Goal: Transaction & Acquisition: Purchase product/service

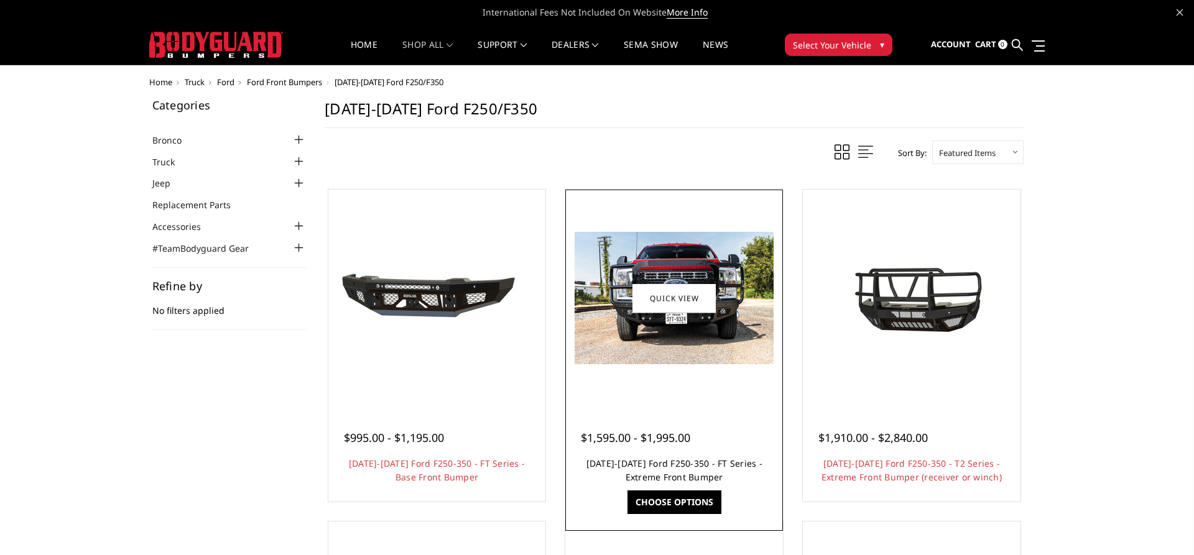
click at [698, 466] on link "[DATE]-[DATE] Ford F250-350 - FT Series - Extreme Front Bumper" at bounding box center [675, 471] width 176 height 26
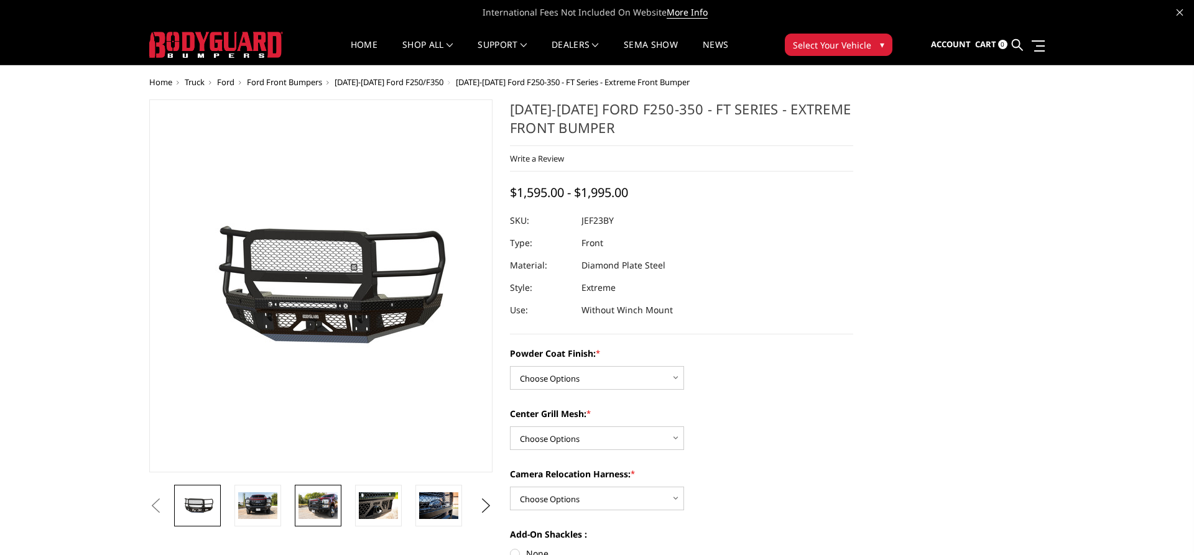
click at [332, 501] on img at bounding box center [318, 506] width 39 height 26
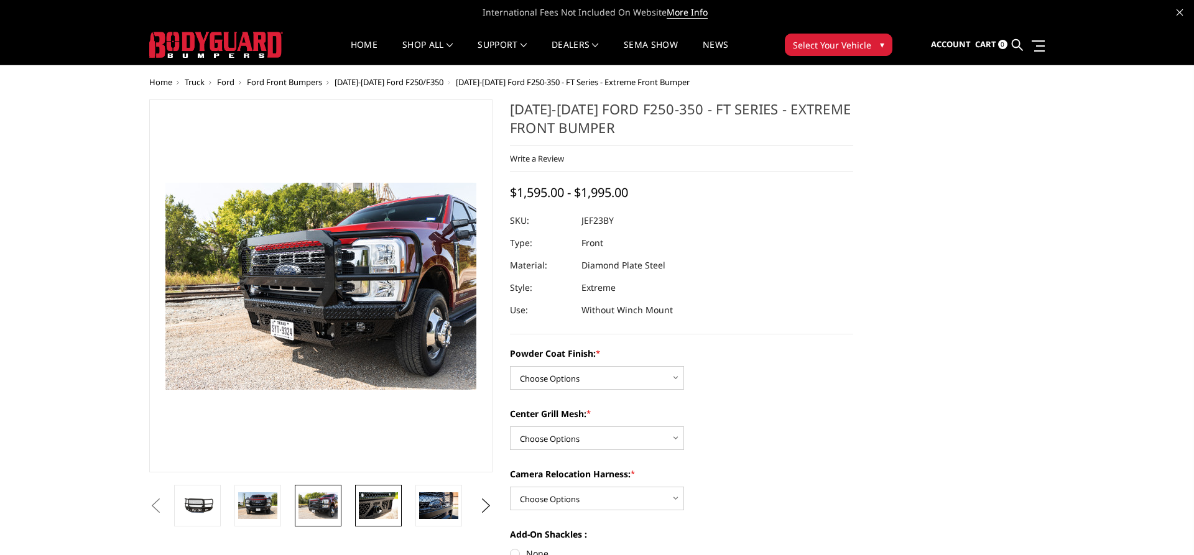
click at [378, 500] on img at bounding box center [378, 506] width 39 height 26
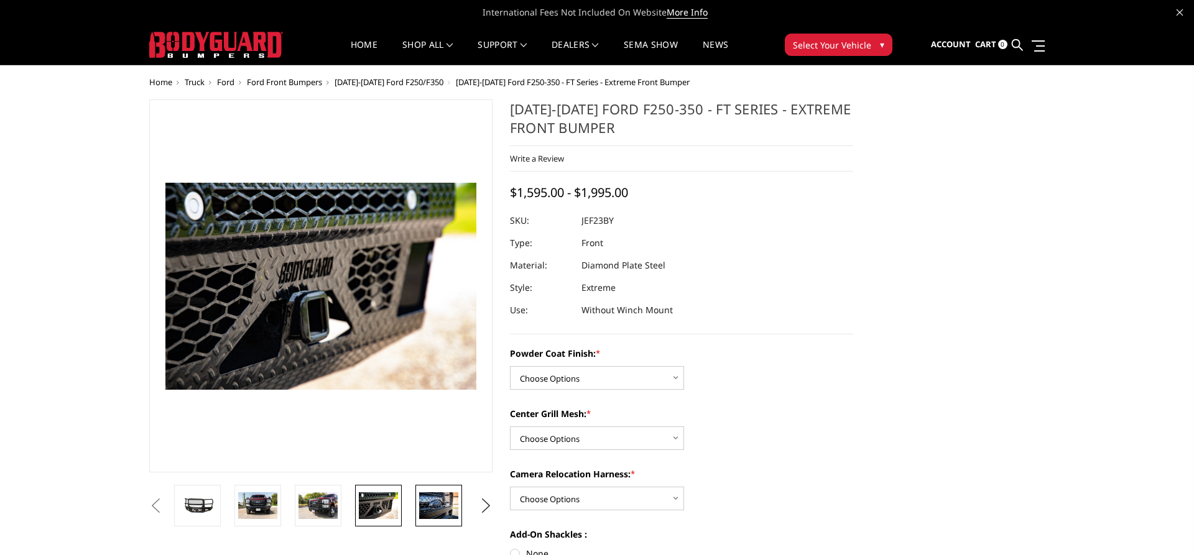
click at [430, 498] on img at bounding box center [438, 506] width 39 height 26
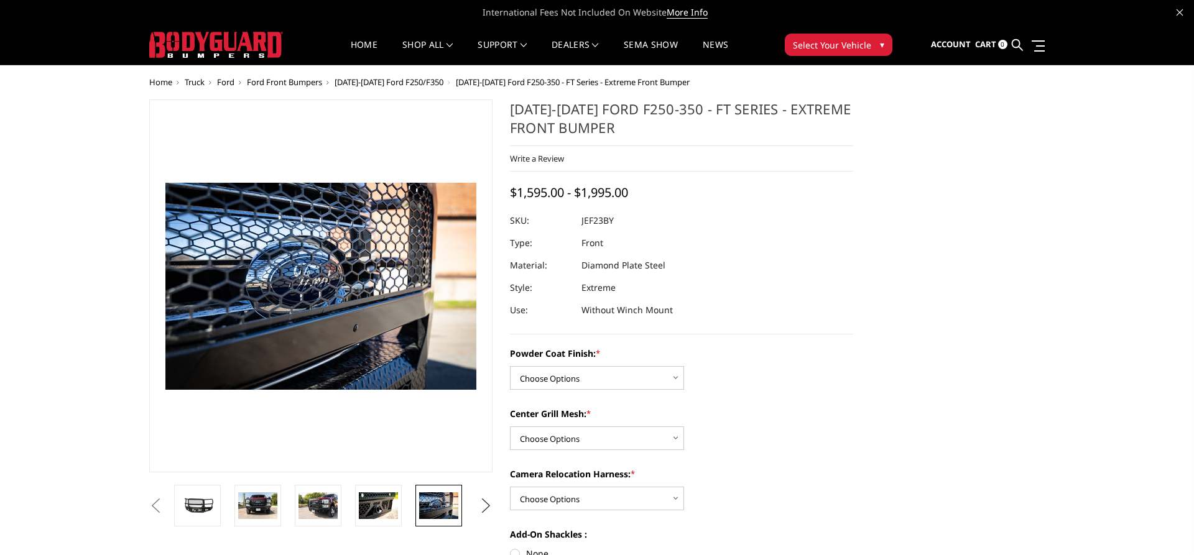
click at [496, 497] on button "Next" at bounding box center [486, 506] width 19 height 19
click at [491, 500] on button "Next" at bounding box center [486, 506] width 19 height 19
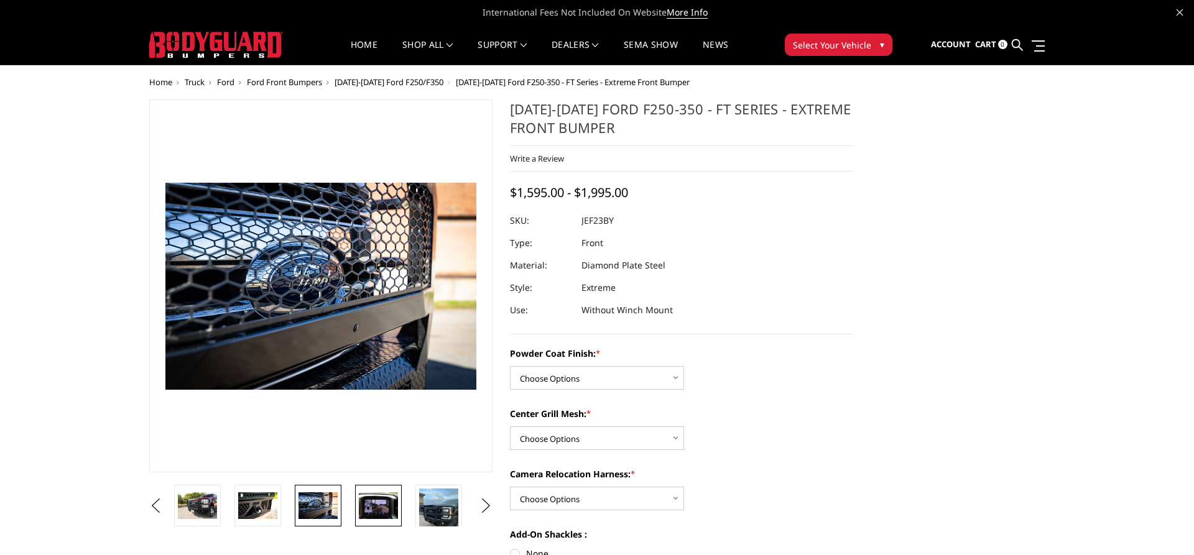
click at [374, 509] on img at bounding box center [378, 506] width 39 height 26
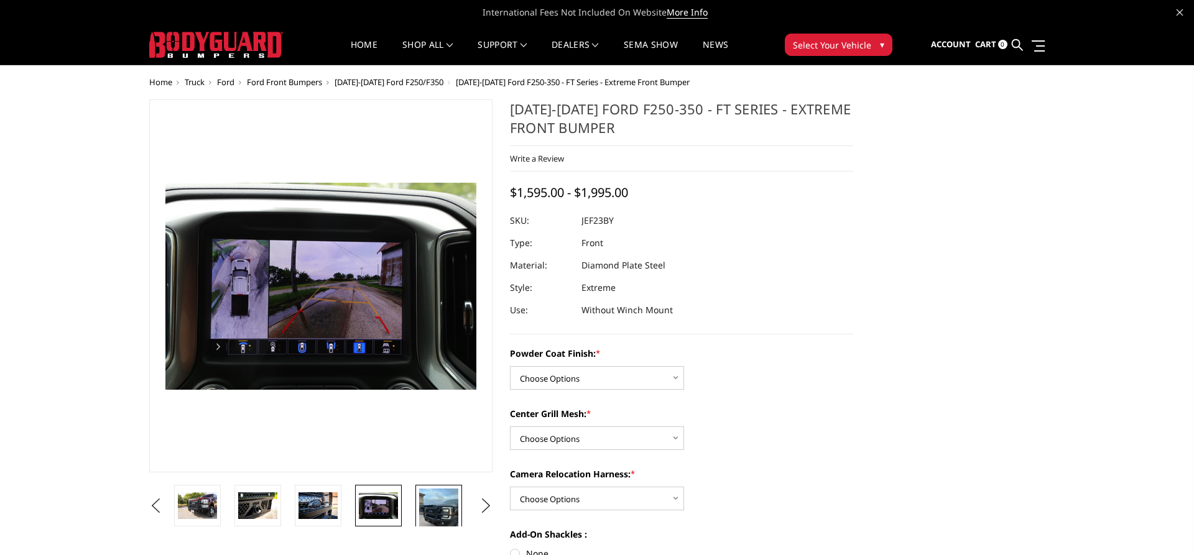
click at [429, 508] on img at bounding box center [438, 515] width 39 height 52
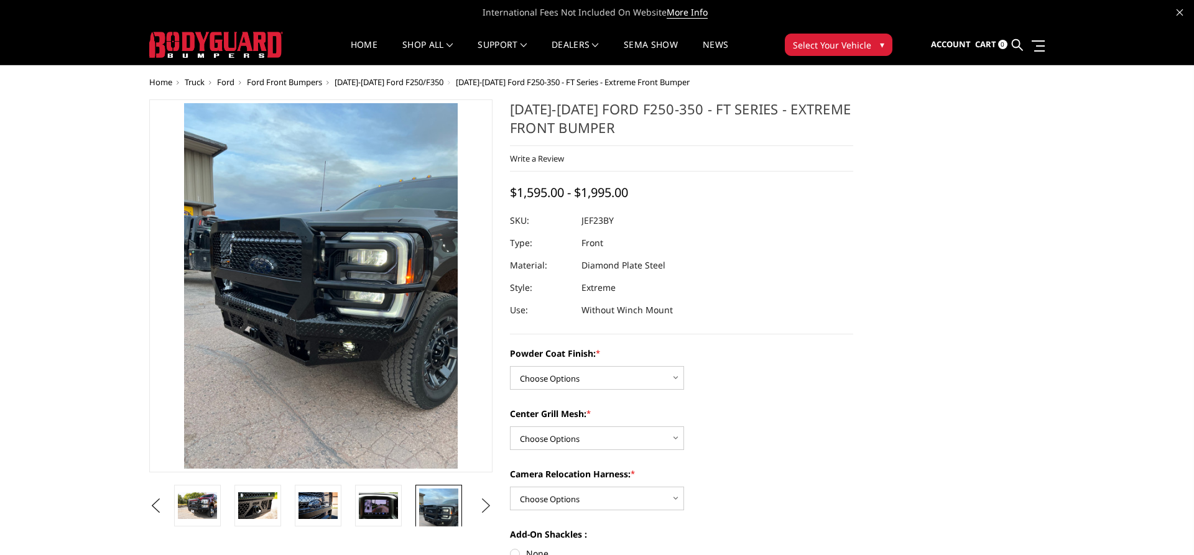
click at [490, 504] on button "Next" at bounding box center [486, 506] width 19 height 19
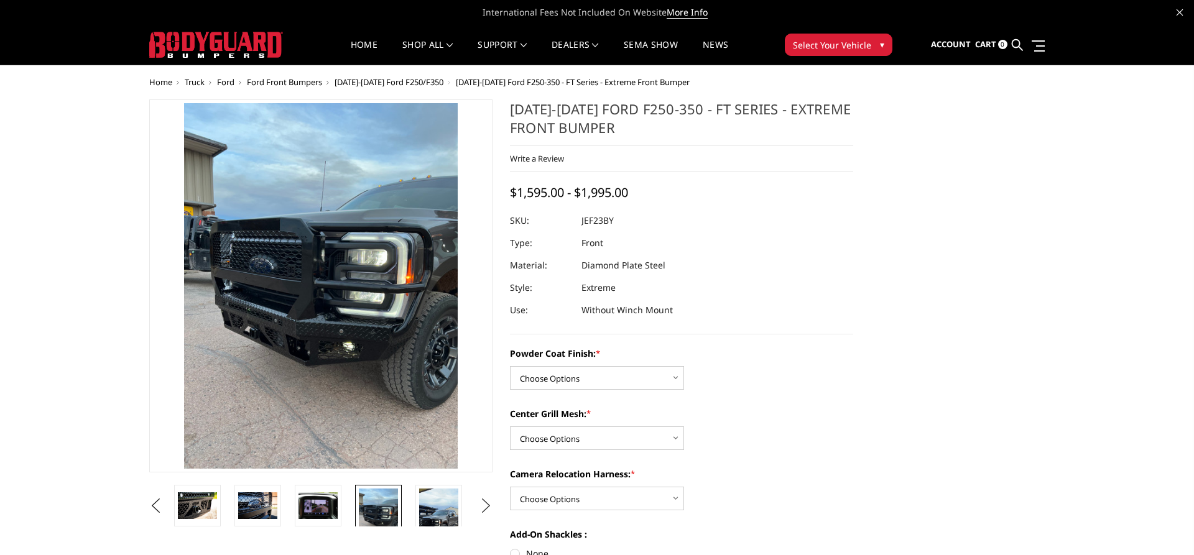
click at [490, 504] on button "Next" at bounding box center [486, 506] width 19 height 19
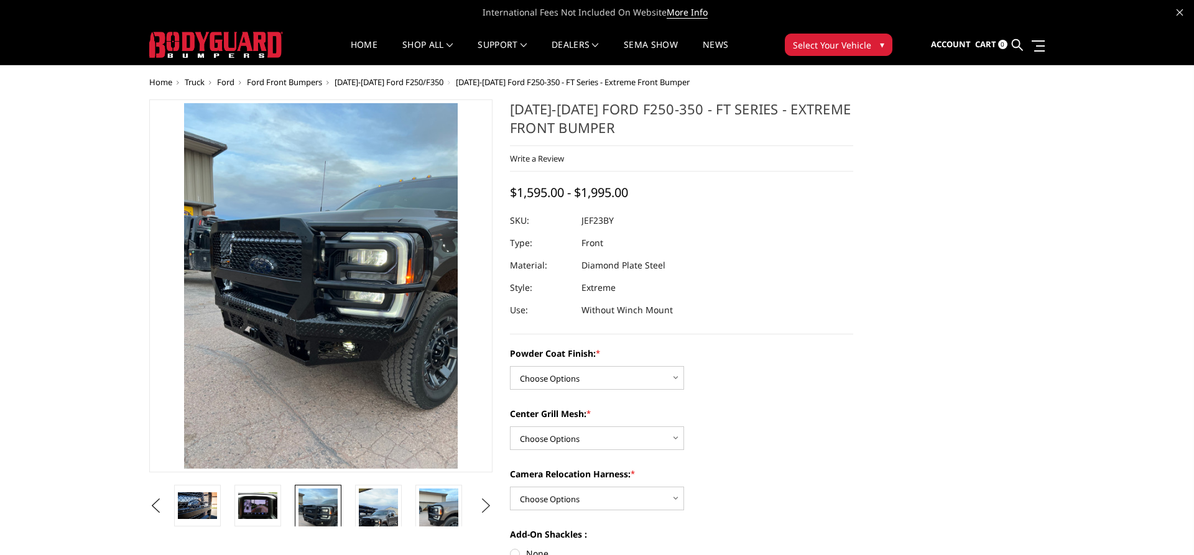
click at [490, 504] on button "Next" at bounding box center [486, 506] width 19 height 19
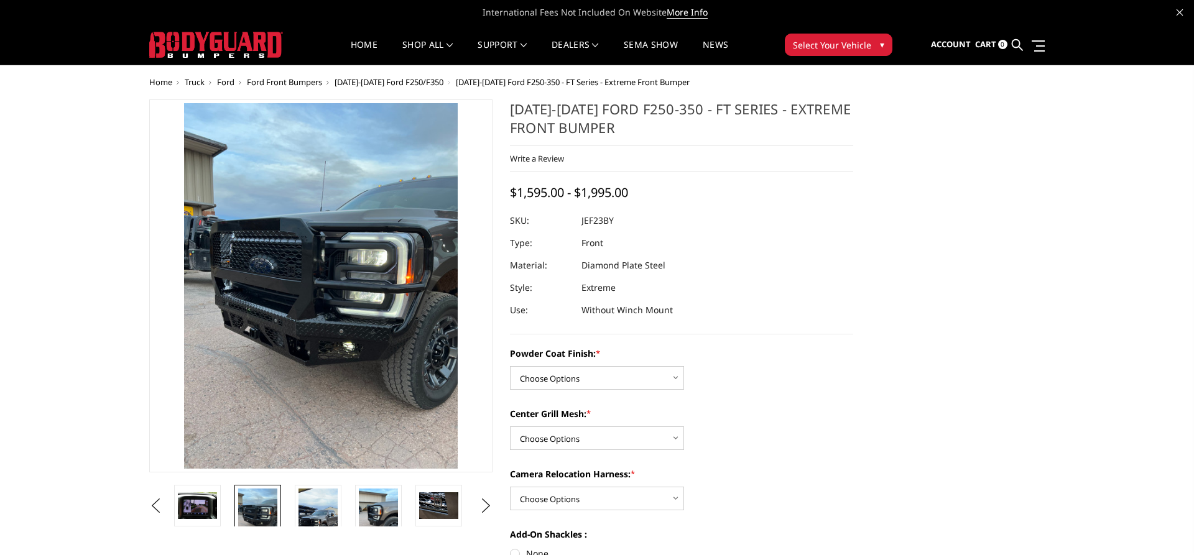
click at [340, 510] on li at bounding box center [322, 506] width 60 height 42
click at [328, 511] on img at bounding box center [318, 524] width 39 height 70
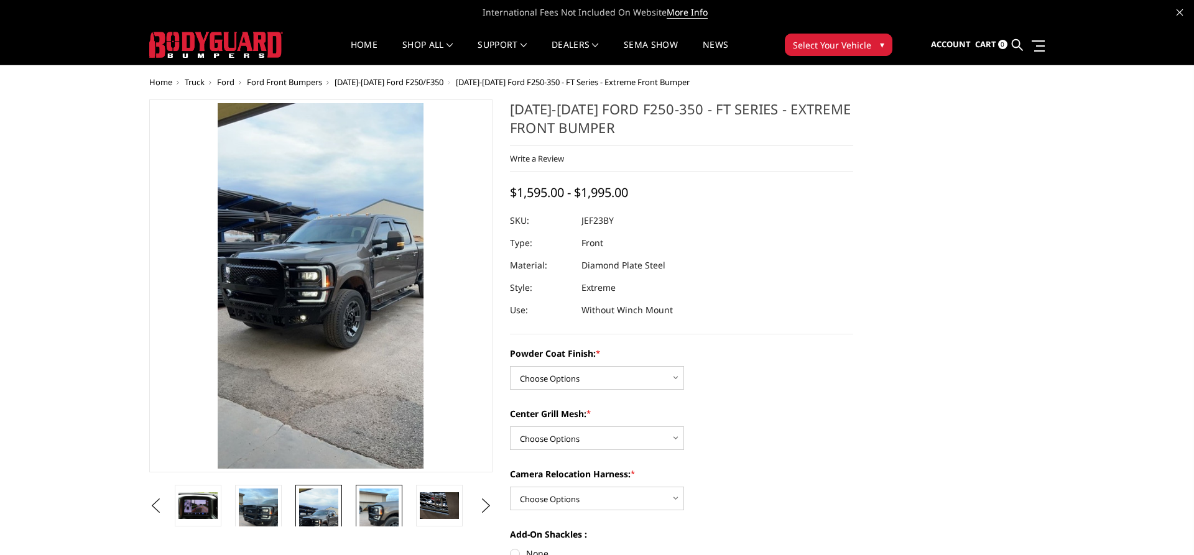
click at [391, 507] on img at bounding box center [379, 515] width 39 height 52
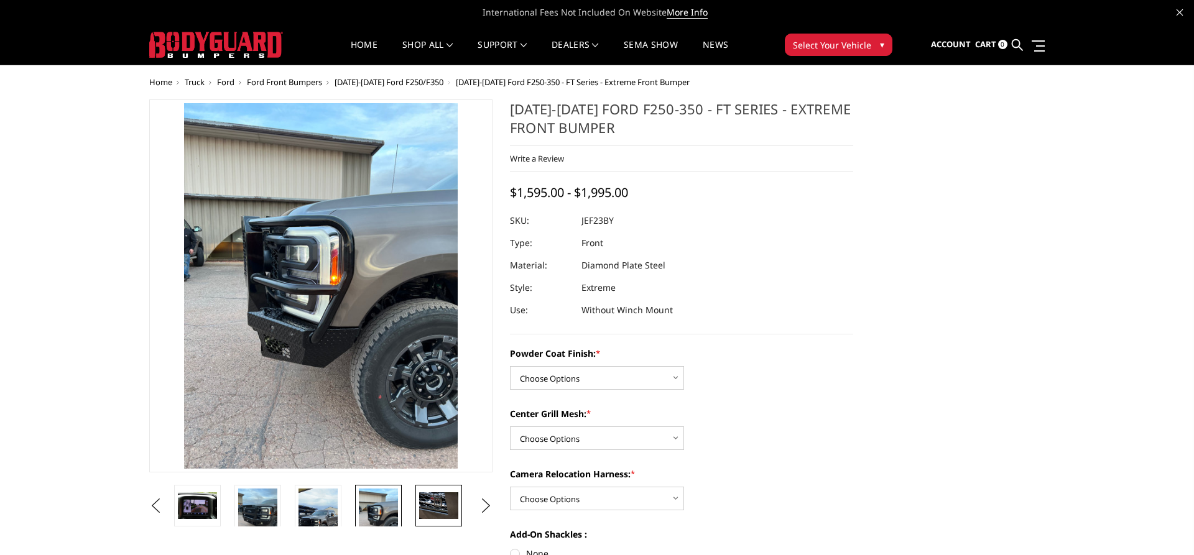
click at [429, 506] on img at bounding box center [438, 506] width 39 height 26
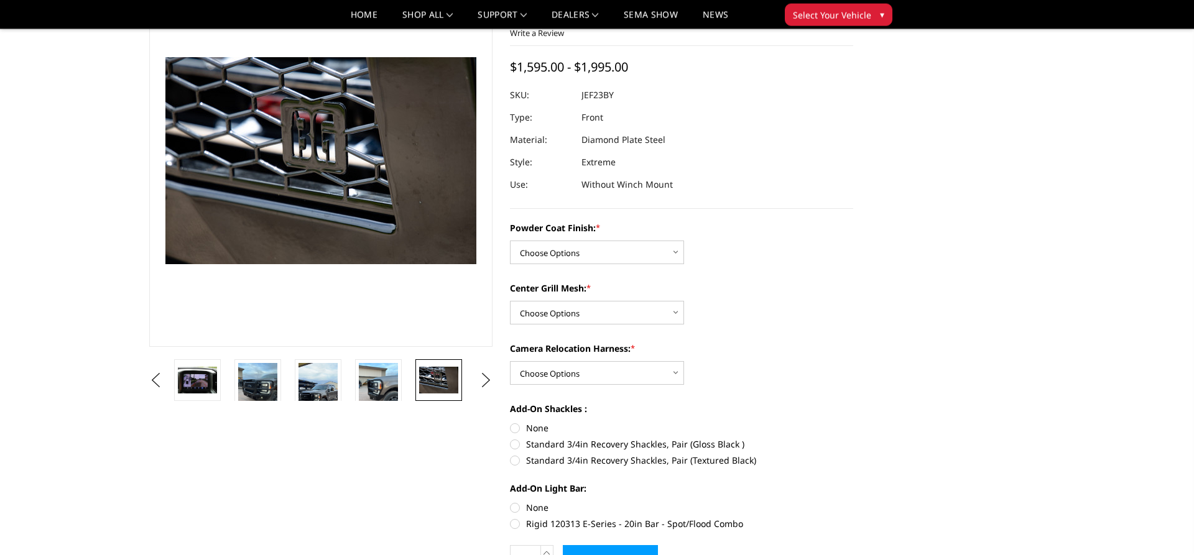
scroll to position [127, 0]
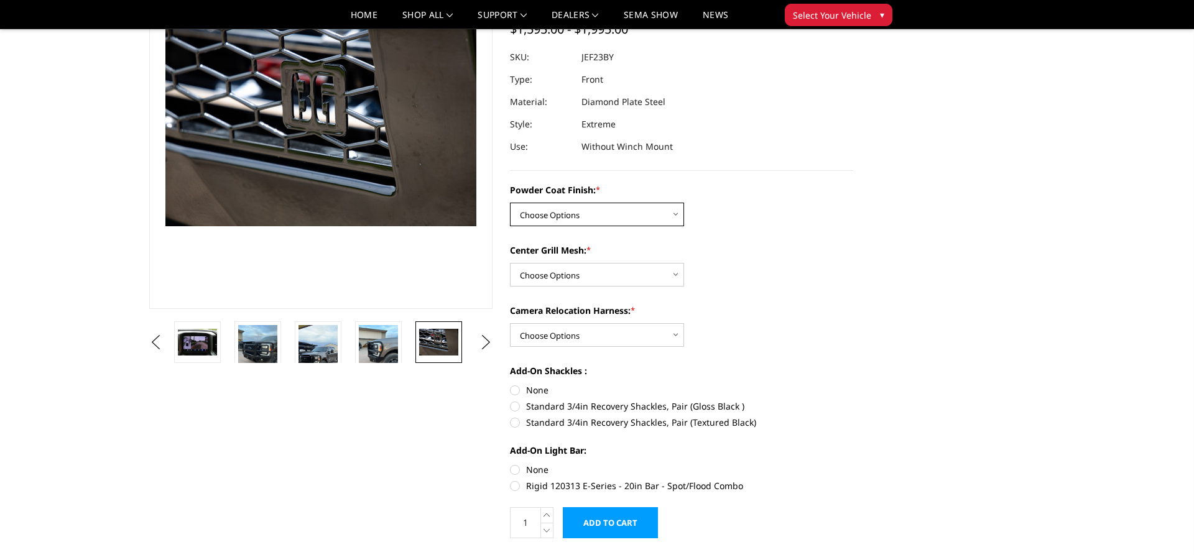
click at [510, 203] on select "Choose Options Bare Metal Gloss Black Powder Coat Textured Black Powder Coat" at bounding box center [597, 215] width 174 height 24
select select "3265"
click option "Textured Black Powder Coat" at bounding box center [0, 0] width 0 height 0
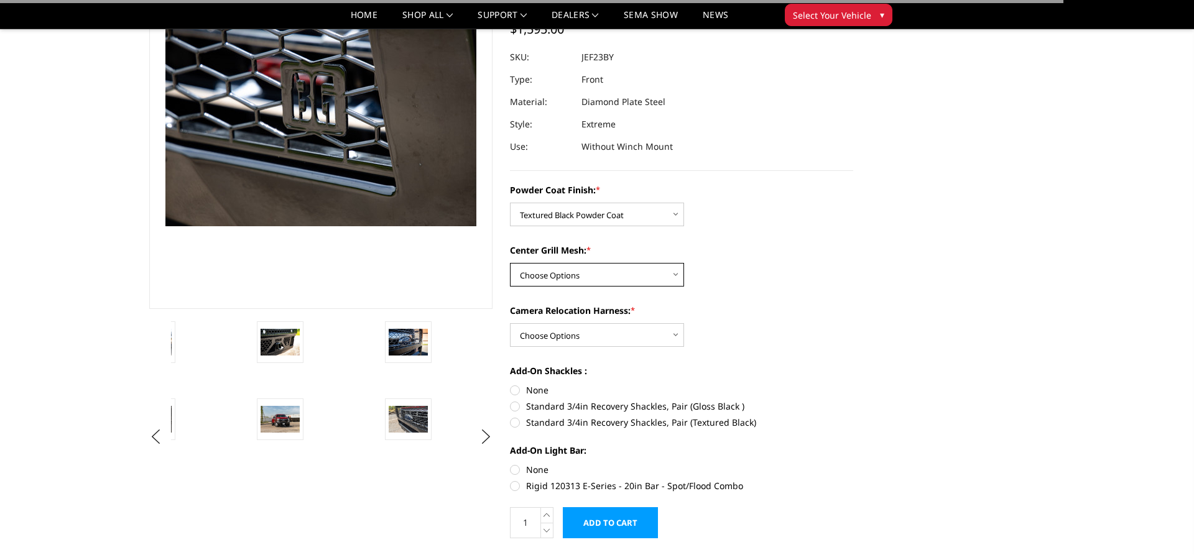
click at [510, 263] on select "Choose Options WITH Expanded Metal in Center Grill WITHOUT Expanded Metal in Ce…" at bounding box center [597, 275] width 174 height 24
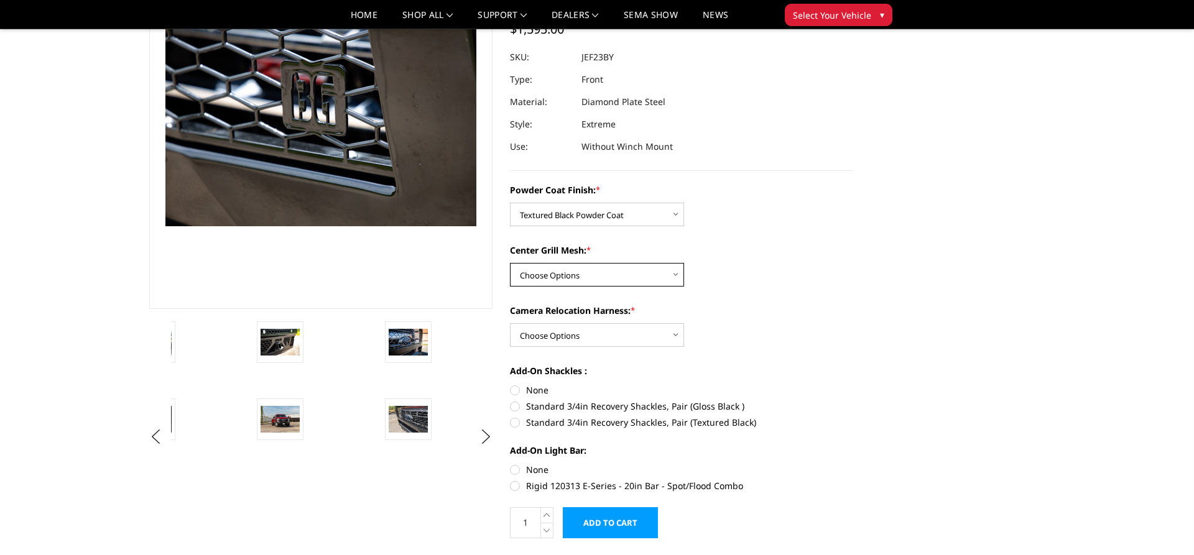
select select "3267"
click option "WITHOUT Expanded Metal in Center Grill" at bounding box center [0, 0] width 0 height 0
click at [510, 323] on select "Choose Options WITH Camera Relocation Harness WITHOUT Camera Relocation Harness" at bounding box center [597, 335] width 174 height 24
select select "3268"
click option "WITH Camera Relocation Harness" at bounding box center [0, 0] width 0 height 0
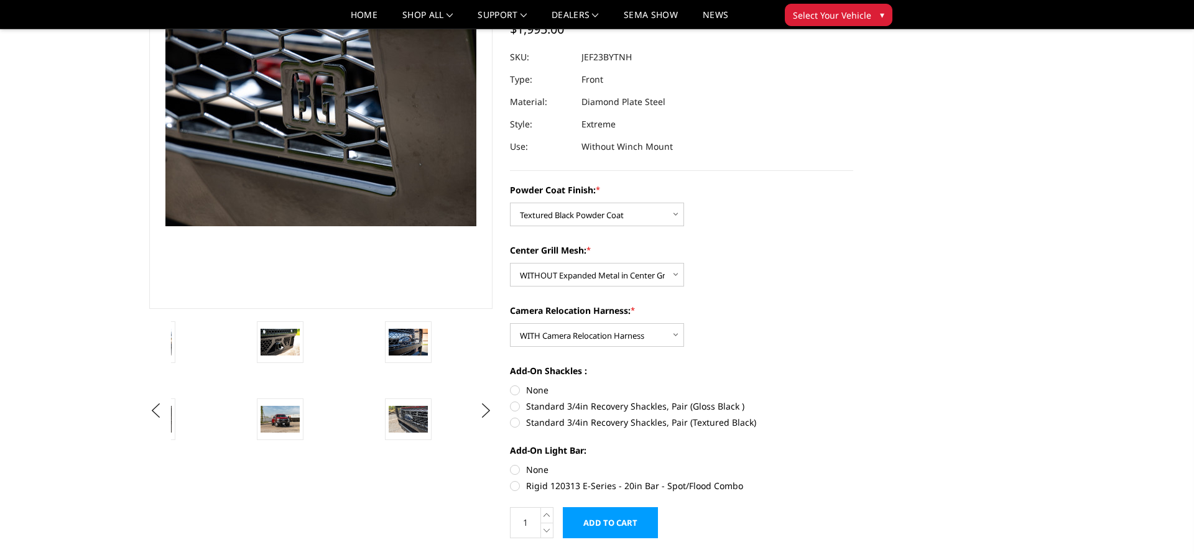
click at [514, 424] on label "Standard 3/4in Recovery Shackles, Pair (Textured Black)" at bounding box center [681, 422] width 343 height 13
click at [853, 401] on input "Standard 3/4in Recovery Shackles, Pair (Textured Black)" at bounding box center [853, 400] width 1 height 1
radio input "true"
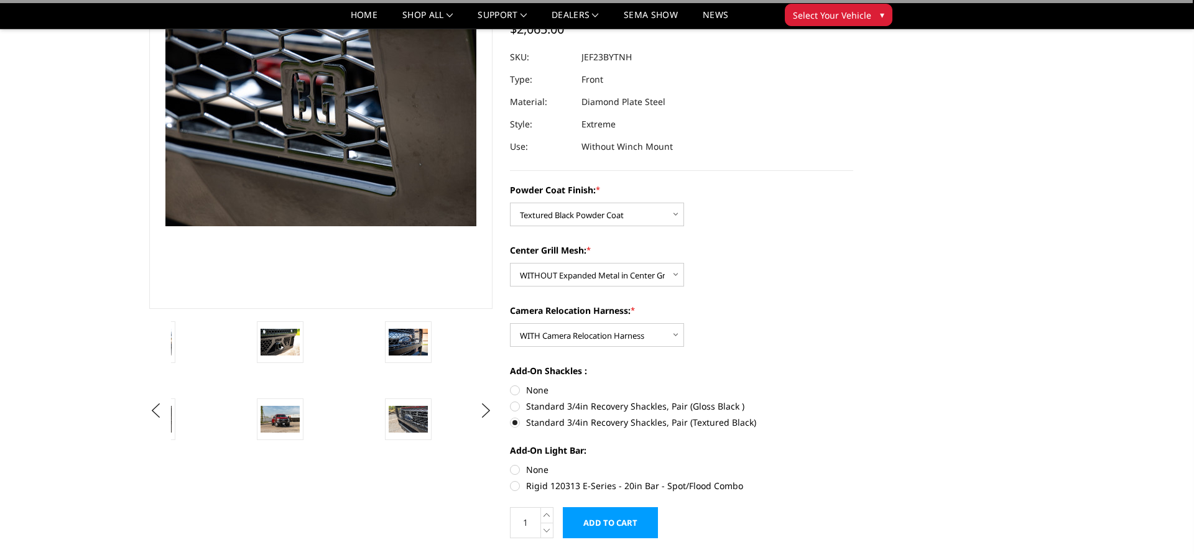
click at [516, 391] on label "None" at bounding box center [681, 390] width 343 height 13
click at [511, 384] on input "None" at bounding box center [510, 384] width 1 height 1
radio input "true"
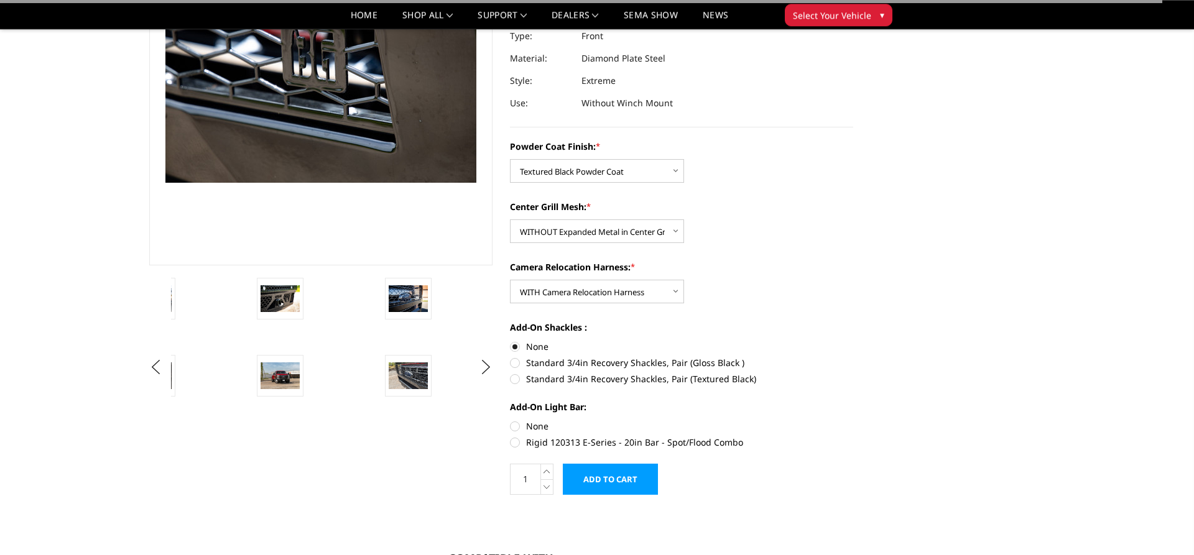
scroll to position [190, 0]
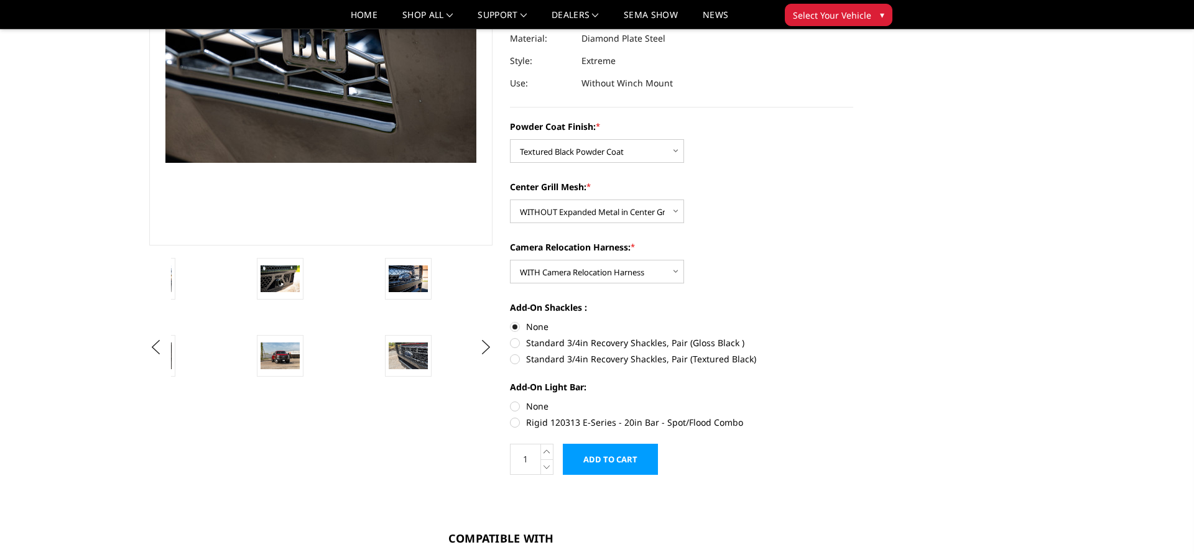
click at [511, 402] on label "None" at bounding box center [681, 406] width 343 height 13
click at [511, 401] on input "None" at bounding box center [510, 400] width 1 height 1
radio input "true"
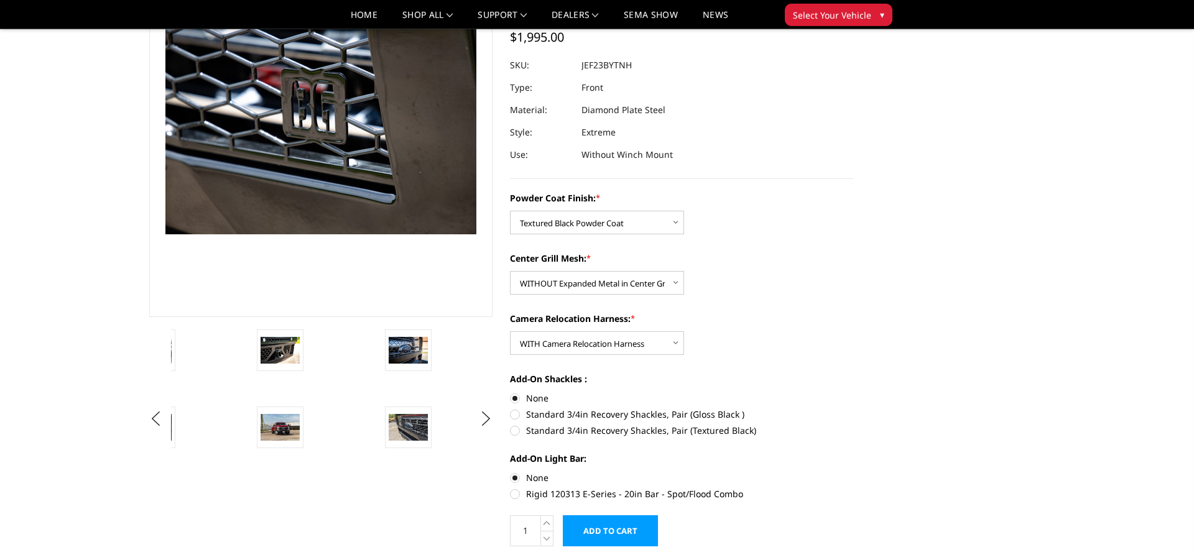
scroll to position [127, 0]
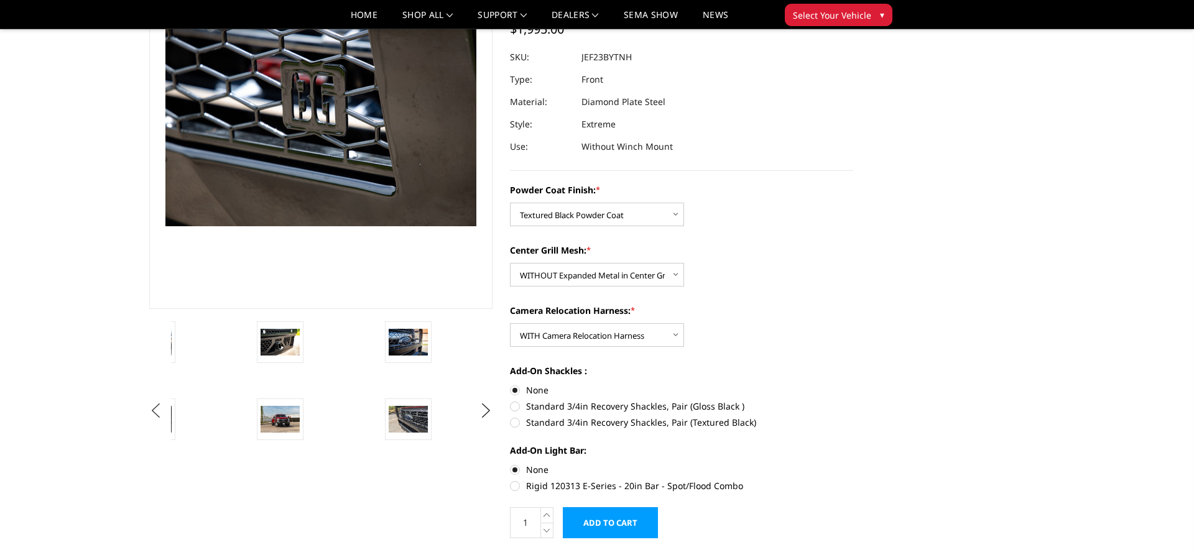
click at [157, 413] on button "Previous" at bounding box center [155, 411] width 19 height 19
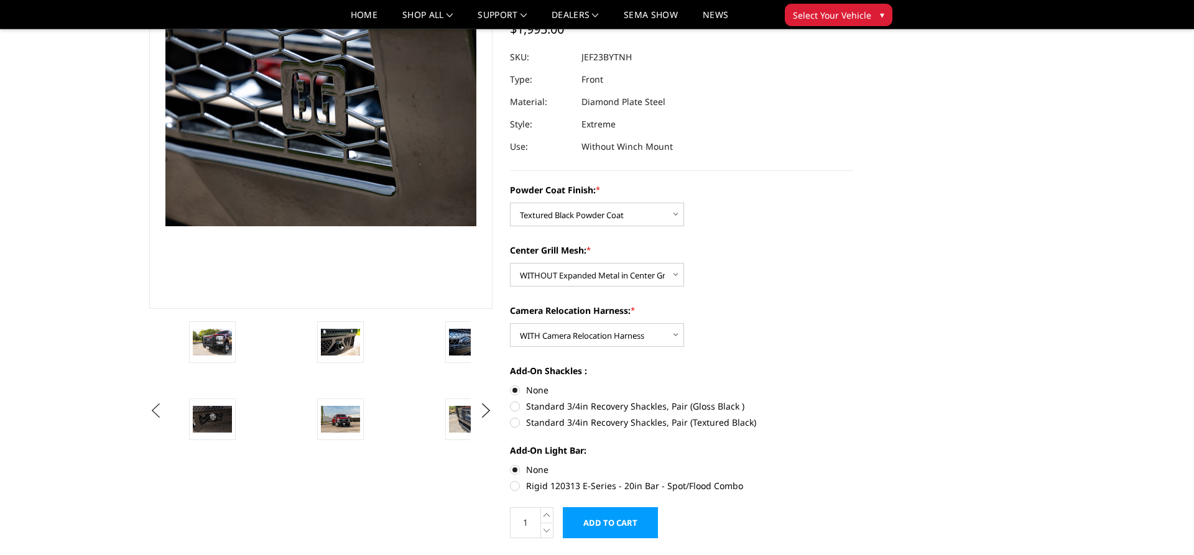
click at [157, 413] on button "Previous" at bounding box center [155, 411] width 19 height 19
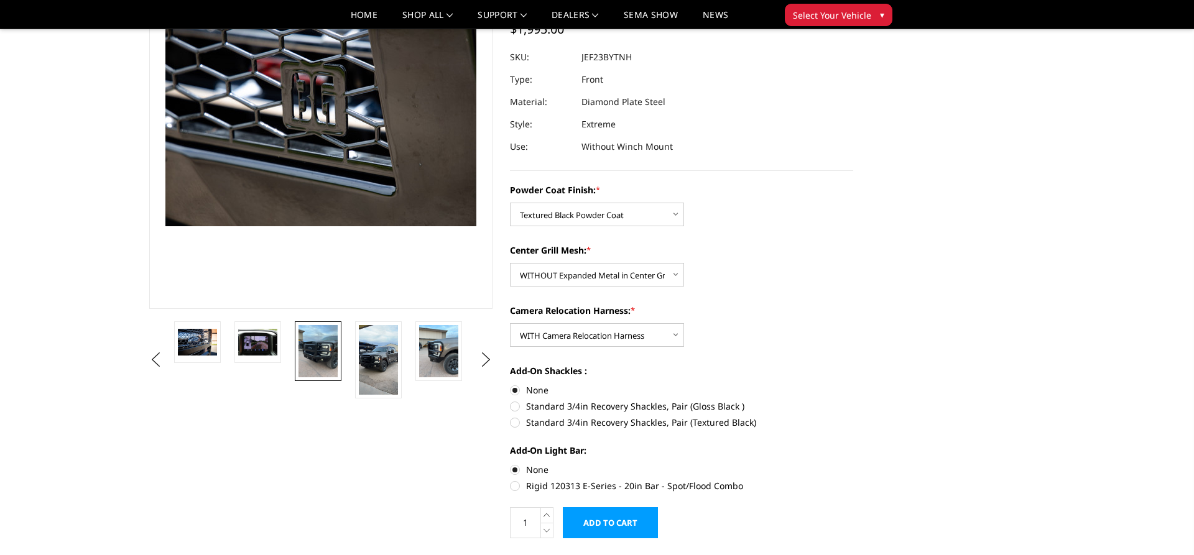
click at [327, 351] on img at bounding box center [318, 351] width 39 height 52
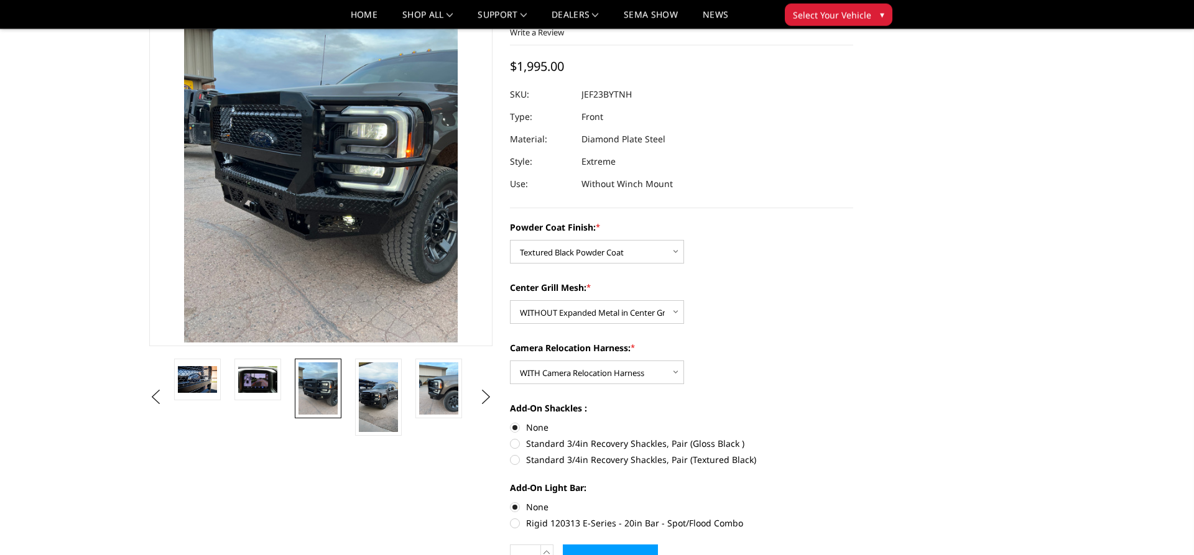
scroll to position [63, 0]
